Goal: Transaction & Acquisition: Purchase product/service

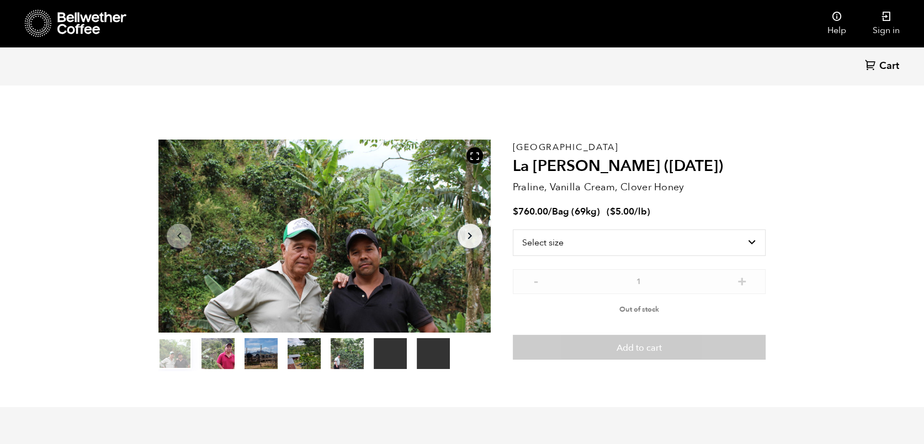
scroll to position [480, 588]
click at [658, 234] on select "Select size Bag (69kg) (152 lbs)" at bounding box center [639, 243] width 253 height 26
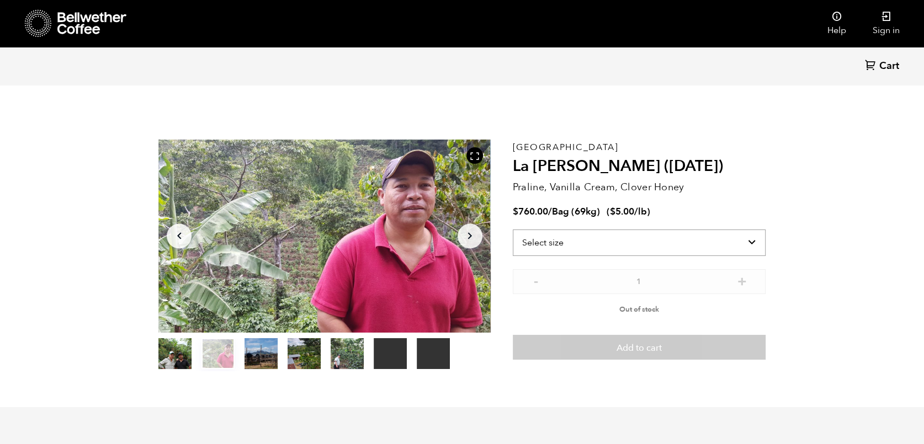
click at [658, 244] on select "Select size Bag (69kg) (152 lbs)" at bounding box center [639, 243] width 253 height 26
select select "bag-2"
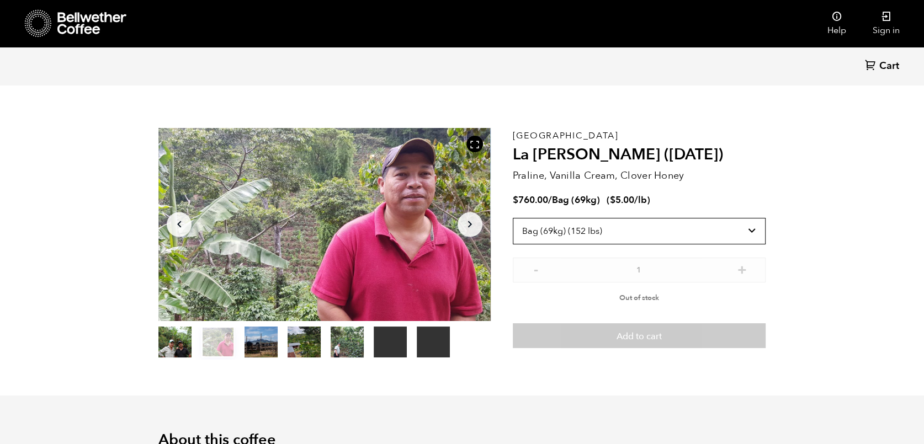
scroll to position [0, 0]
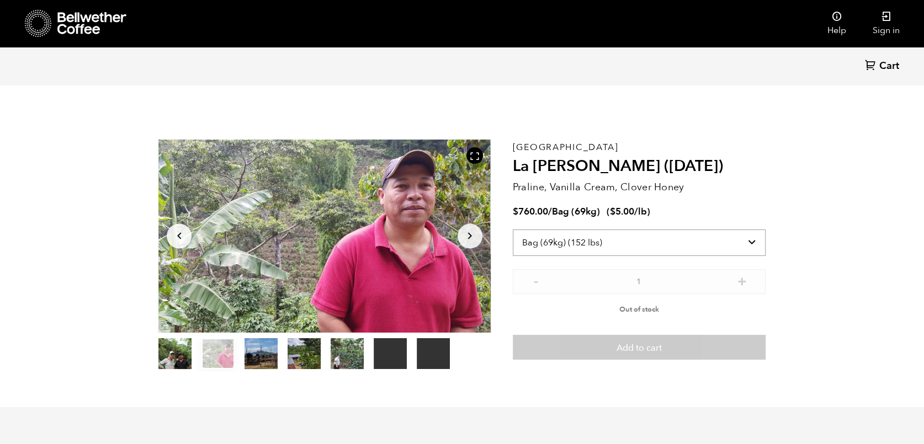
click at [564, 240] on select "Select size Bag (69kg) (152 lbs)" at bounding box center [639, 243] width 253 height 26
click at [66, 21] on icon at bounding box center [91, 23] width 69 height 22
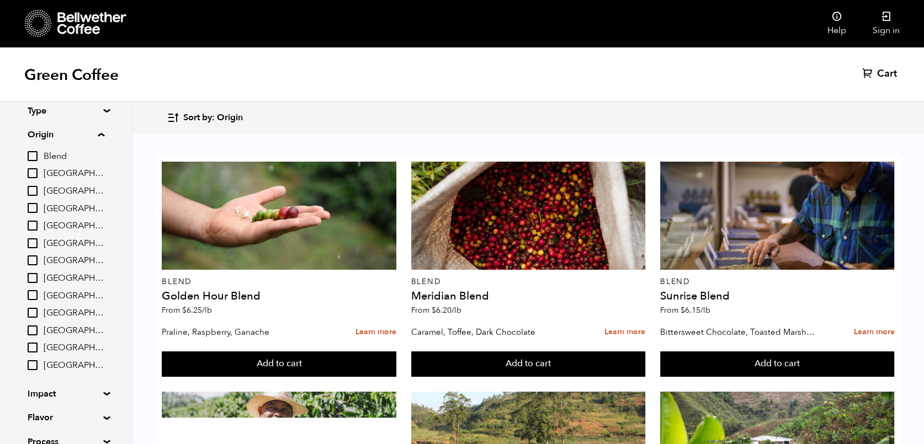
scroll to position [164, 0]
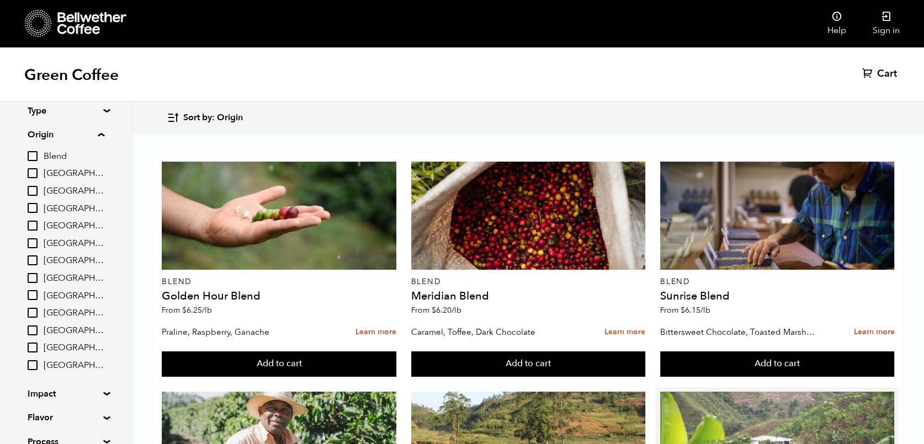
click at [763, 392] on div at bounding box center [777, 446] width 234 height 108
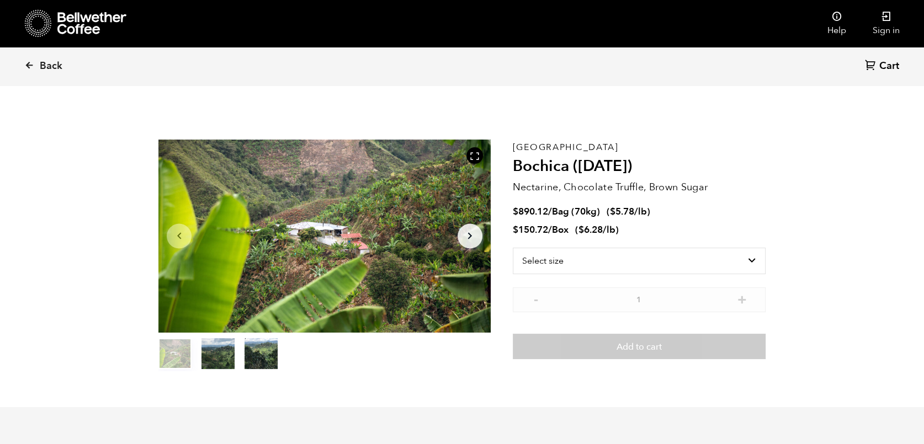
scroll to position [480, 588]
click at [747, 248] on select "Select size Bag (70kg) (154 lbs) Box (24 lbs)" at bounding box center [639, 261] width 253 height 26
select select "bag"
